Goal: Navigation & Orientation: Find specific page/section

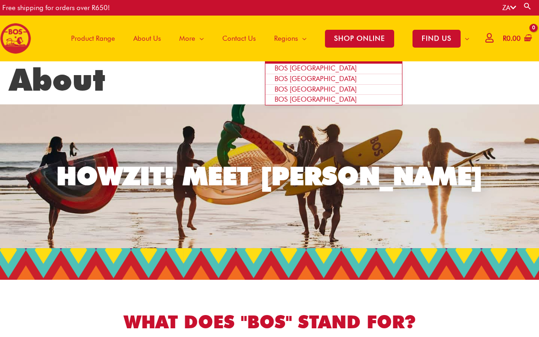
click at [306, 102] on link "BOS [GEOGRAPHIC_DATA]" at bounding box center [333, 100] width 137 height 10
